Goal: Task Accomplishment & Management: Use online tool/utility

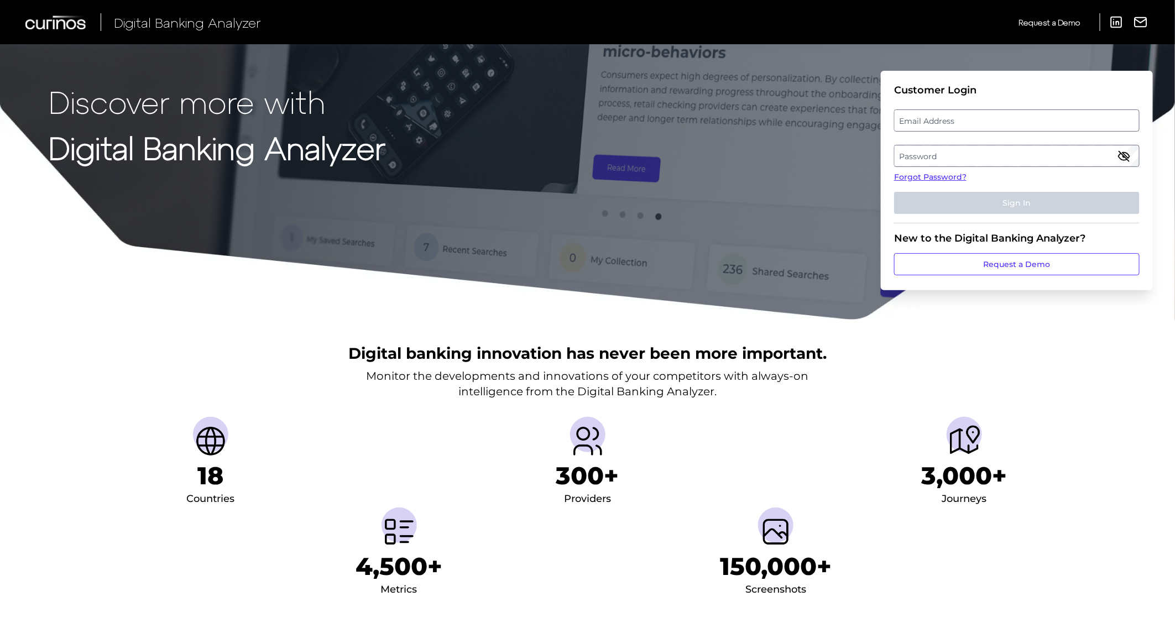
click at [941, 121] on label "Email Address" at bounding box center [1016, 121] width 244 height 20
click at [941, 121] on input "email" at bounding box center [1016, 120] width 245 height 22
type input "[PERSON_NAME][EMAIL_ADDRESS][DOMAIN_NAME]"
click at [949, 152] on label "Password" at bounding box center [1016, 156] width 244 height 20
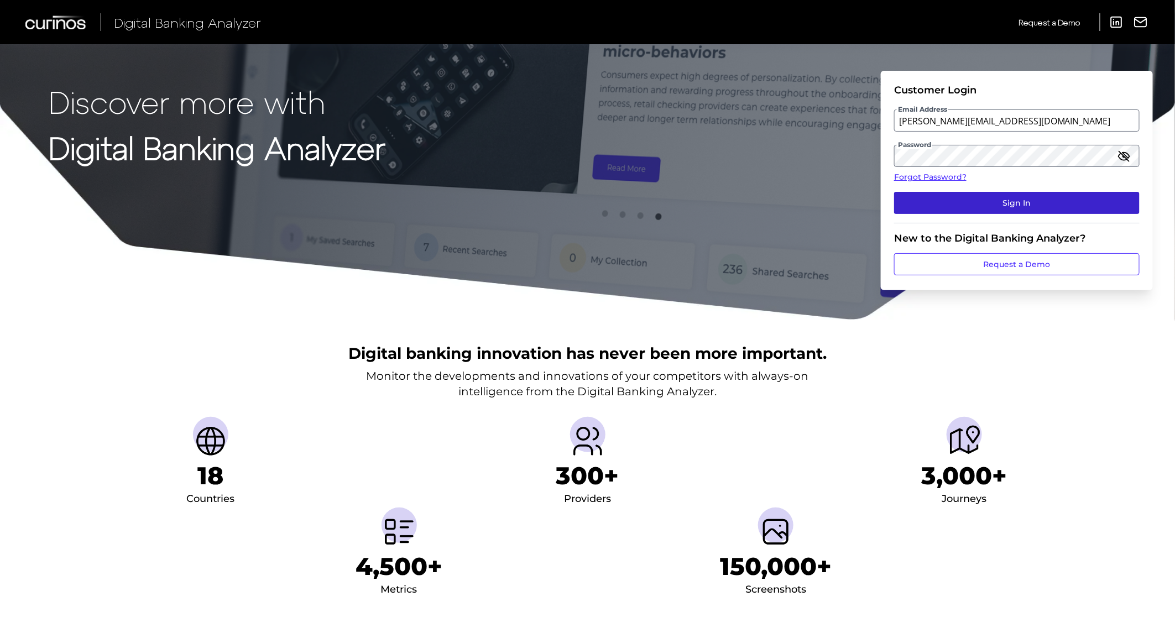
click at [962, 192] on button "Sign In" at bounding box center [1016, 203] width 245 height 22
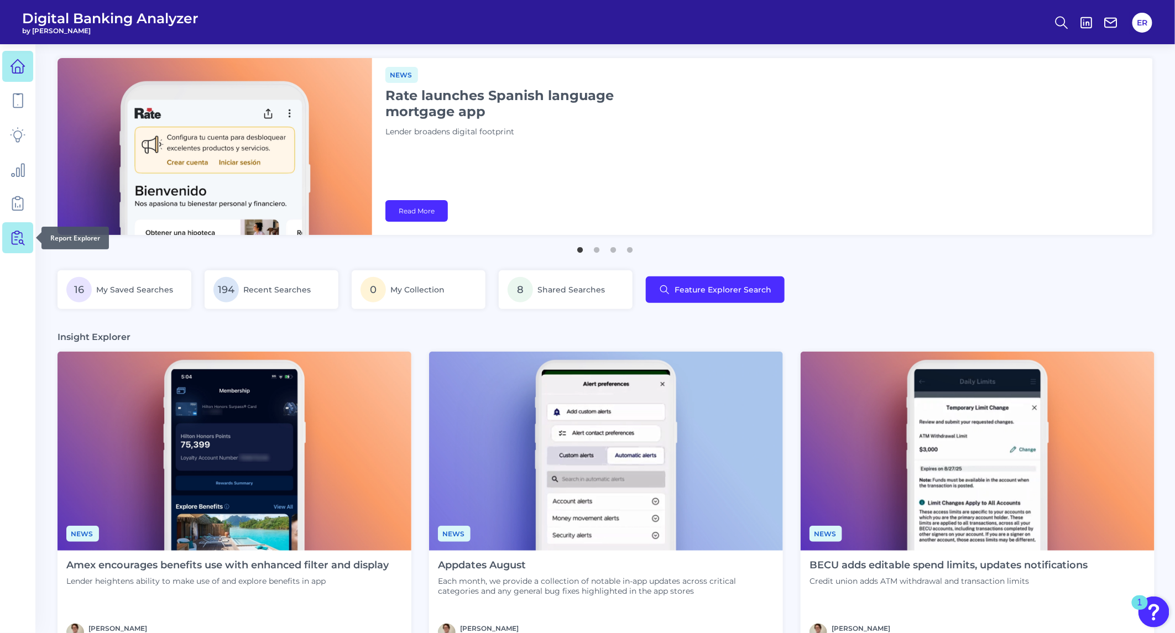
click at [15, 233] on icon at bounding box center [19, 238] width 9 height 14
